Goal: Navigation & Orientation: Understand site structure

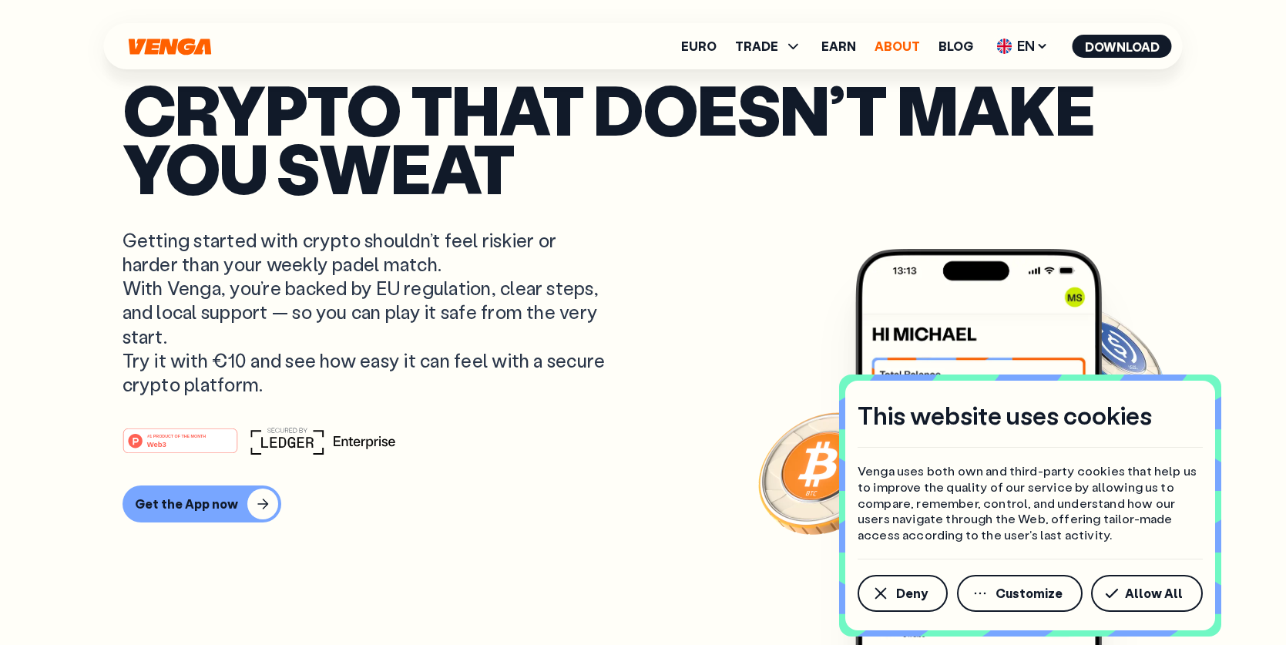
click at [888, 40] on link "About" at bounding box center [897, 46] width 45 height 12
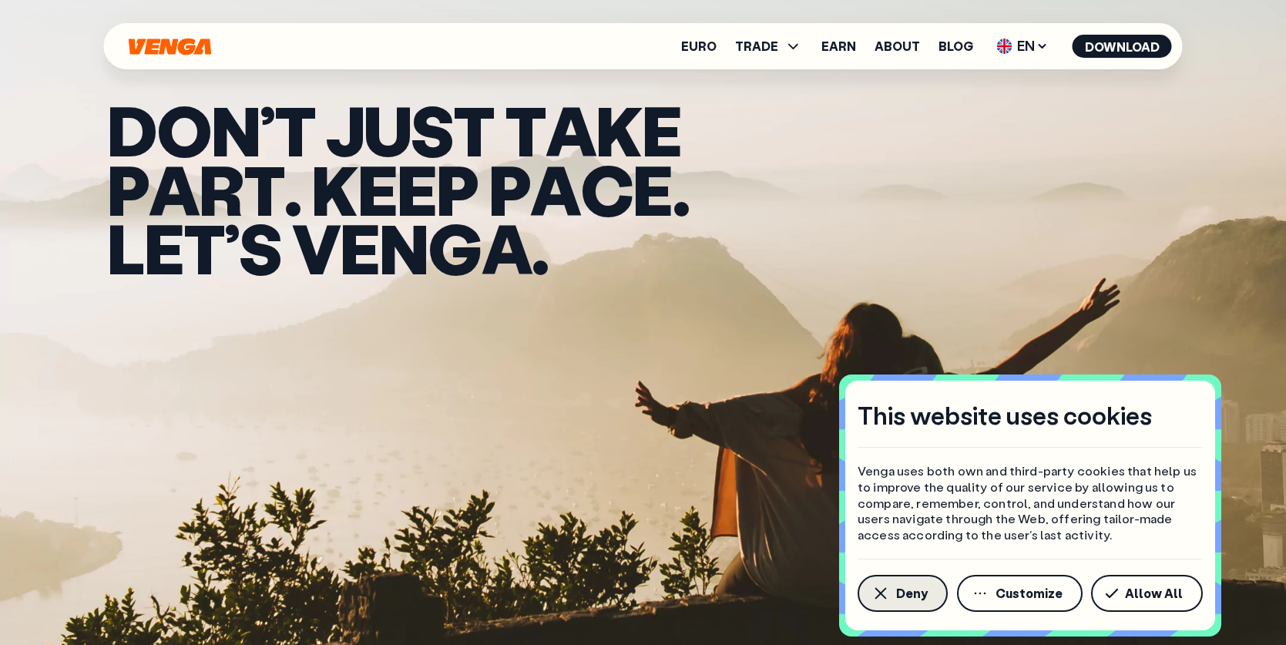
click at [922, 594] on span "Deny" at bounding box center [912, 593] width 32 height 12
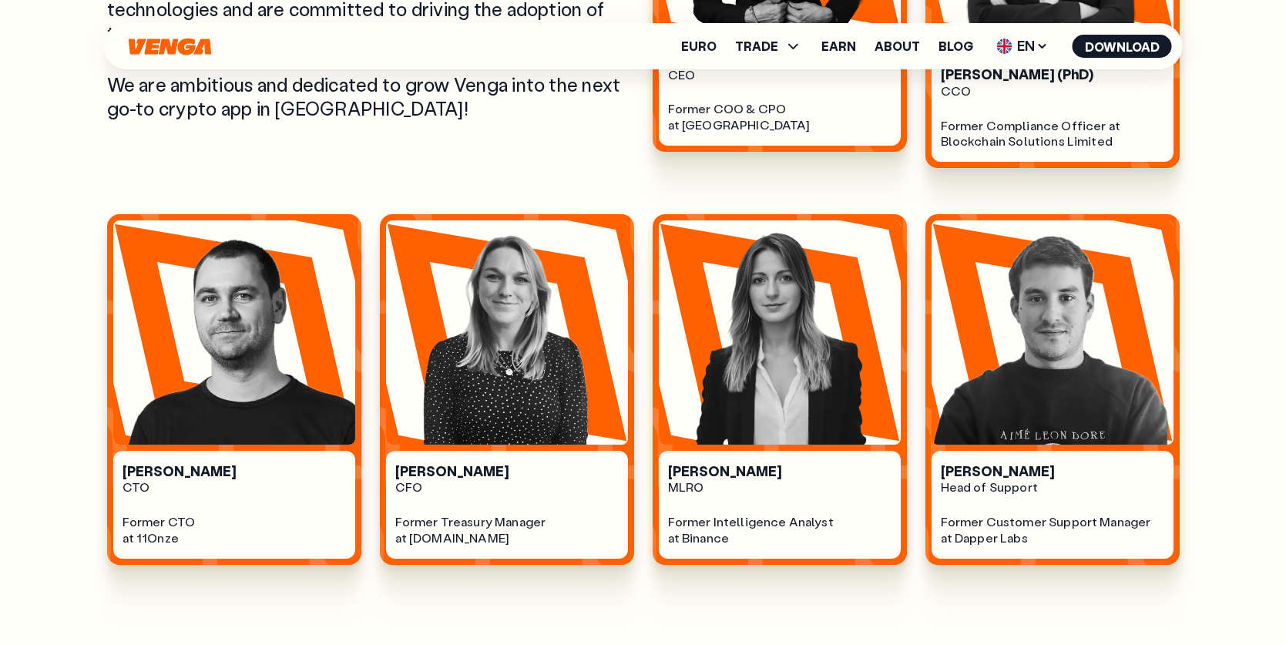
scroll to position [937, 0]
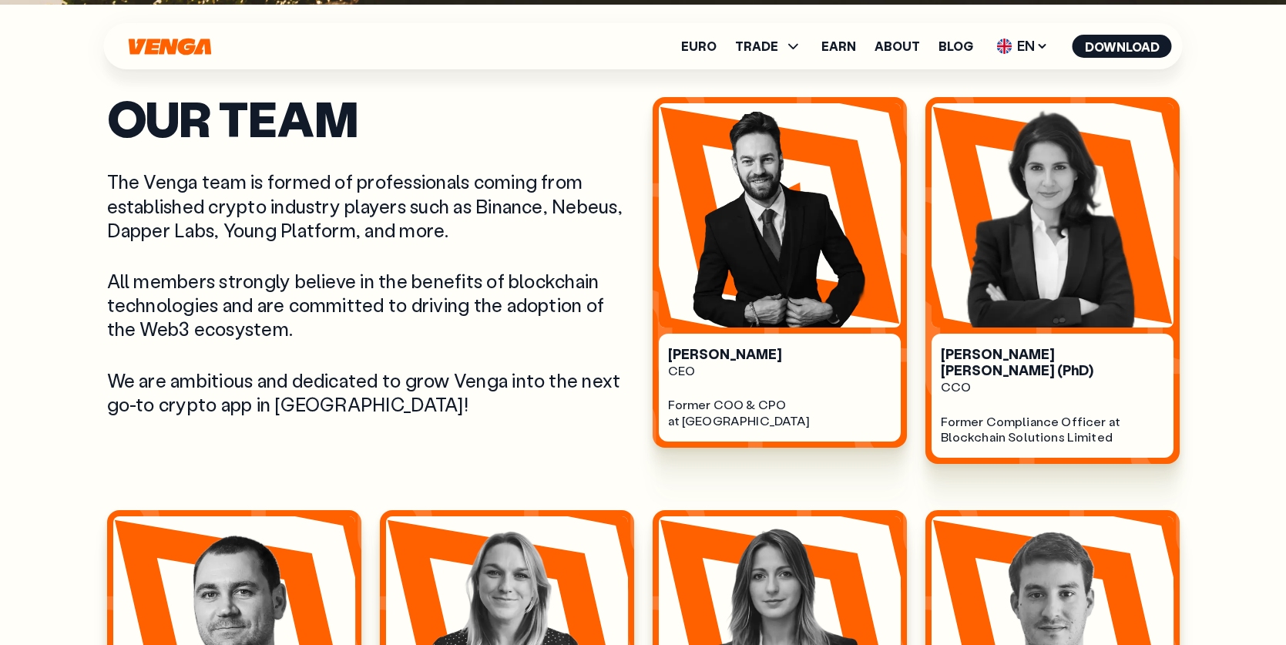
scroll to position [641, 0]
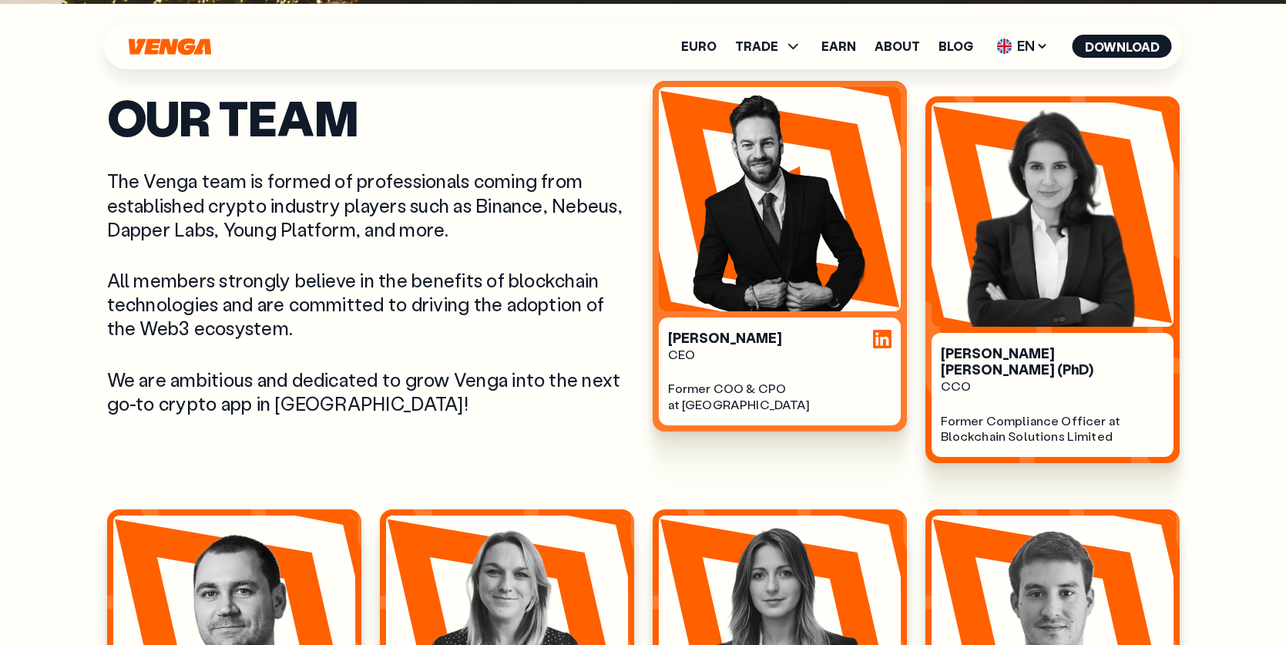
click at [876, 342] on div at bounding box center [882, 339] width 18 height 18
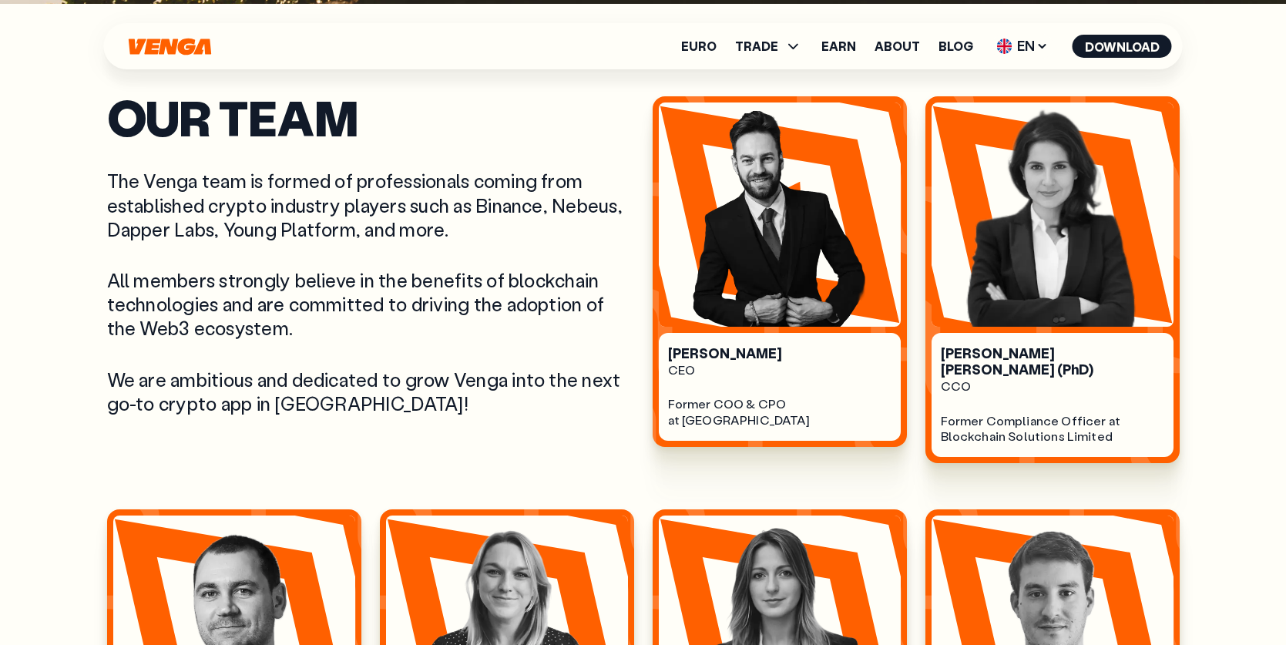
click at [138, 32] on div "Euro TRADE Buy Sell Swap Exchange Earn About Blog EN English - EN Español - ES …" at bounding box center [643, 46] width 1079 height 46
click at [146, 36] on div "Euro TRADE Buy Sell Swap Exchange Earn About Blog EN English - EN Español - ES …" at bounding box center [643, 46] width 1079 height 46
click at [149, 40] on icon "Home" at bounding box center [170, 46] width 82 height 17
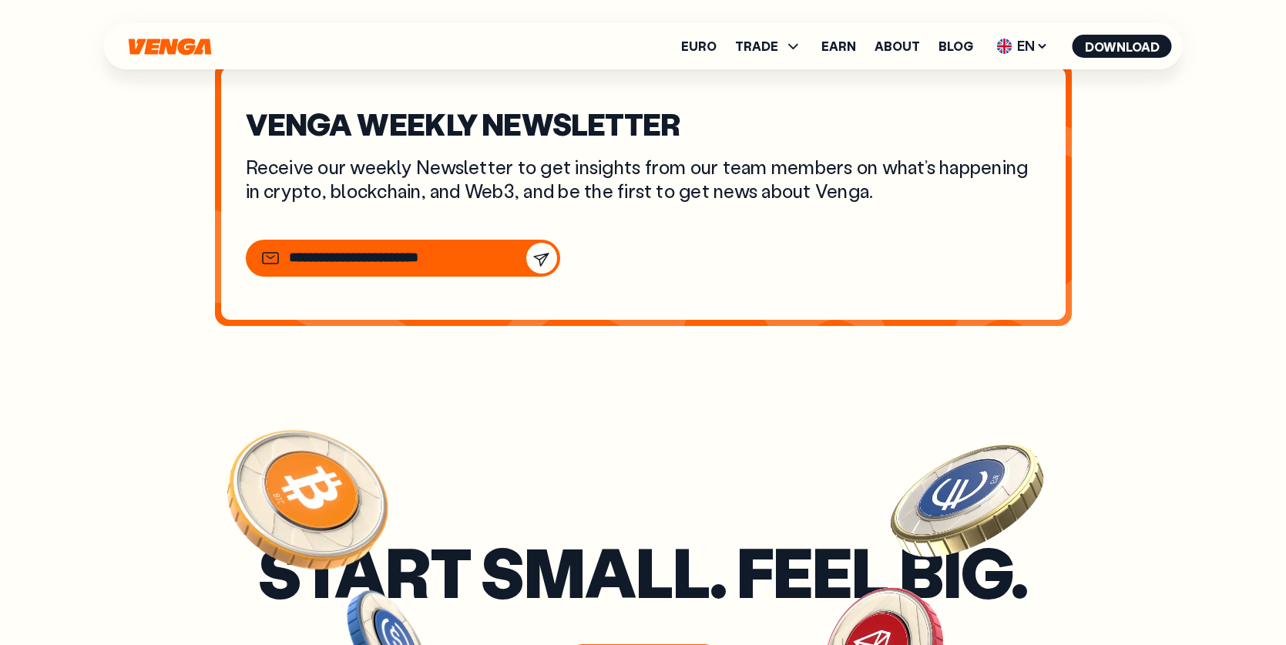
scroll to position [5352, 0]
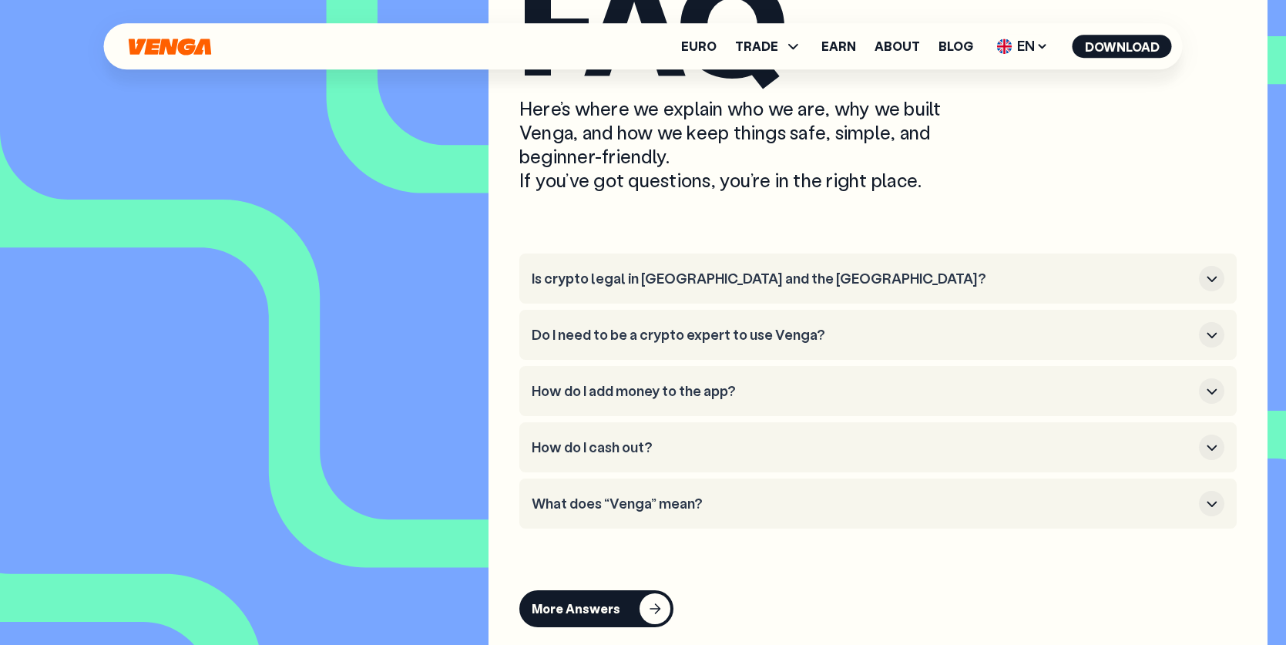
scroll to position [6729, 0]
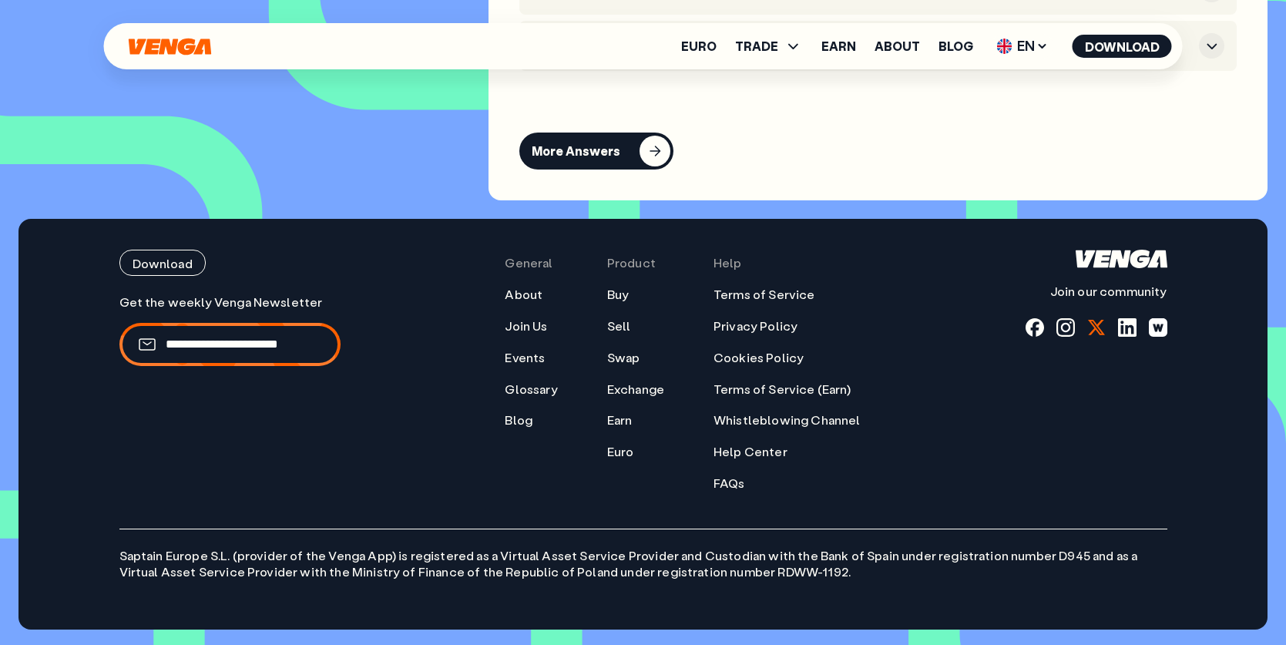
click at [1099, 326] on div at bounding box center [1097, 327] width 18 height 18
click at [1064, 328] on div at bounding box center [1066, 327] width 18 height 18
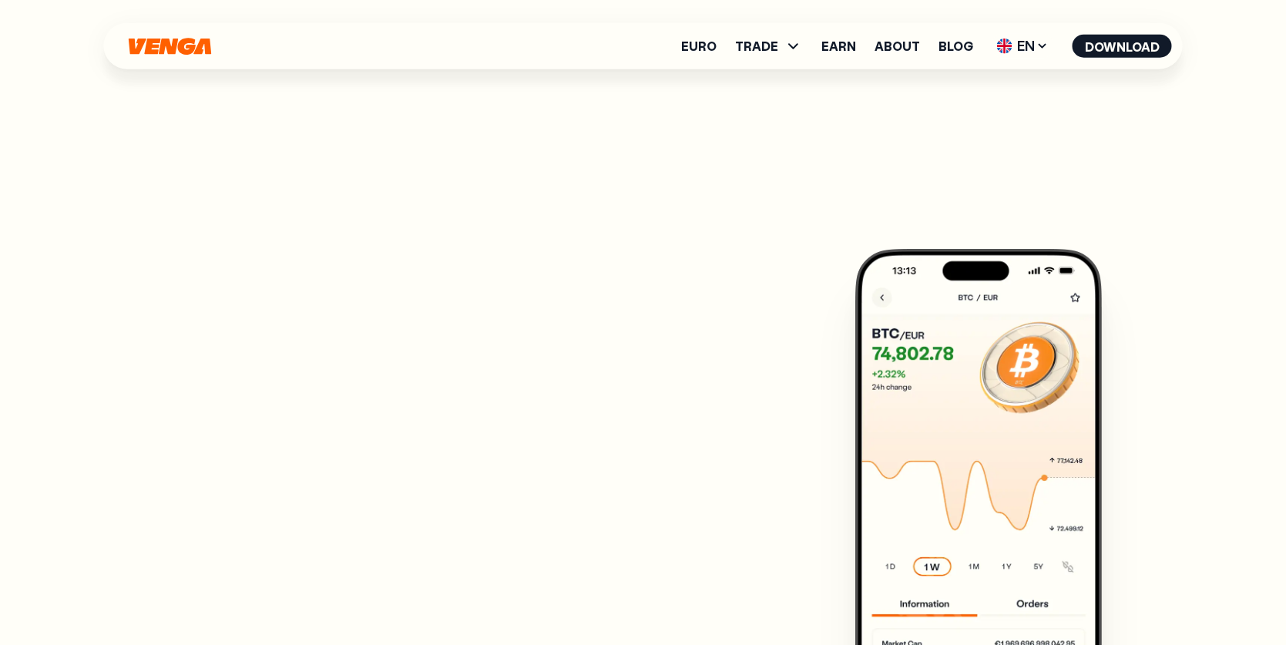
scroll to position [0, 0]
